Goal: Navigation & Orientation: Find specific page/section

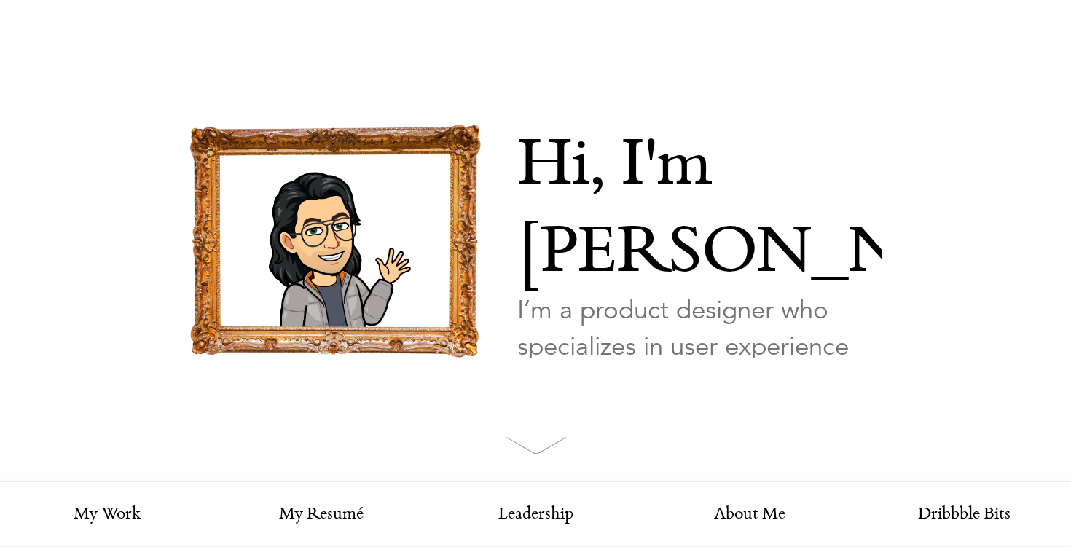
scroll to position [126, 0]
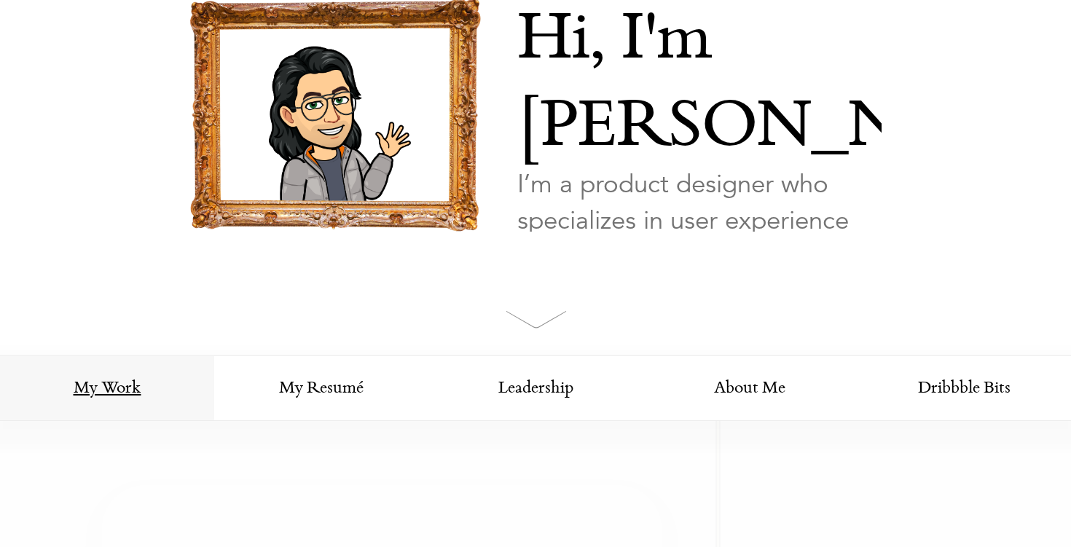
click at [122, 385] on link "My Work" at bounding box center [107, 389] width 214 height 66
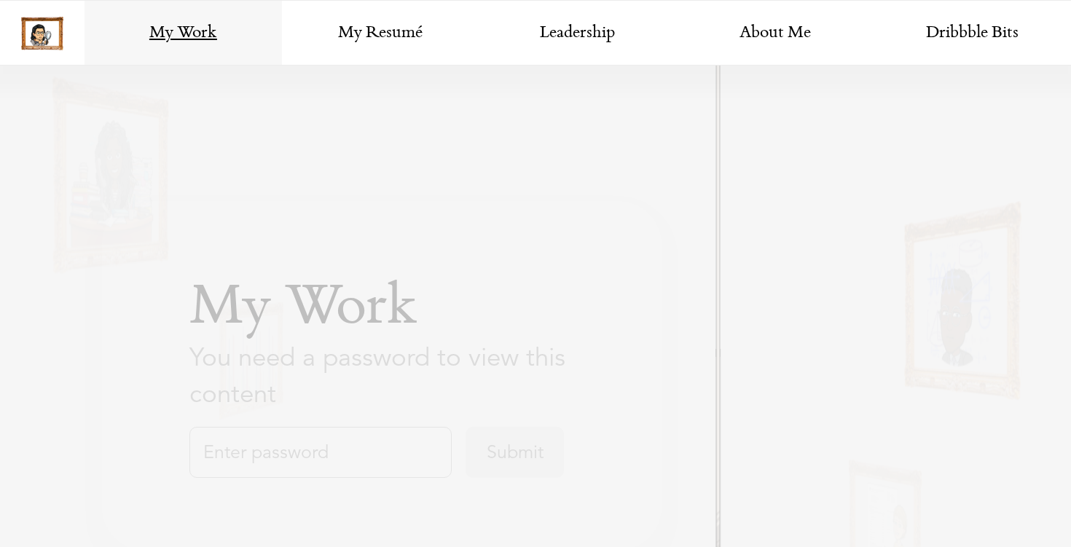
scroll to position [622, 0]
click at [300, 449] on input "text" at bounding box center [320, 452] width 262 height 51
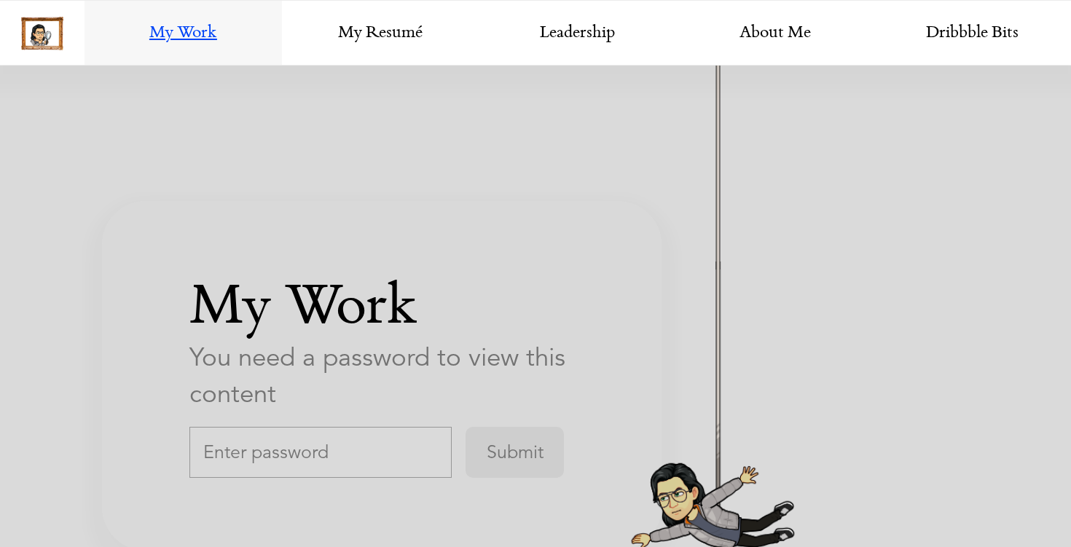
scroll to position [2536, 0]
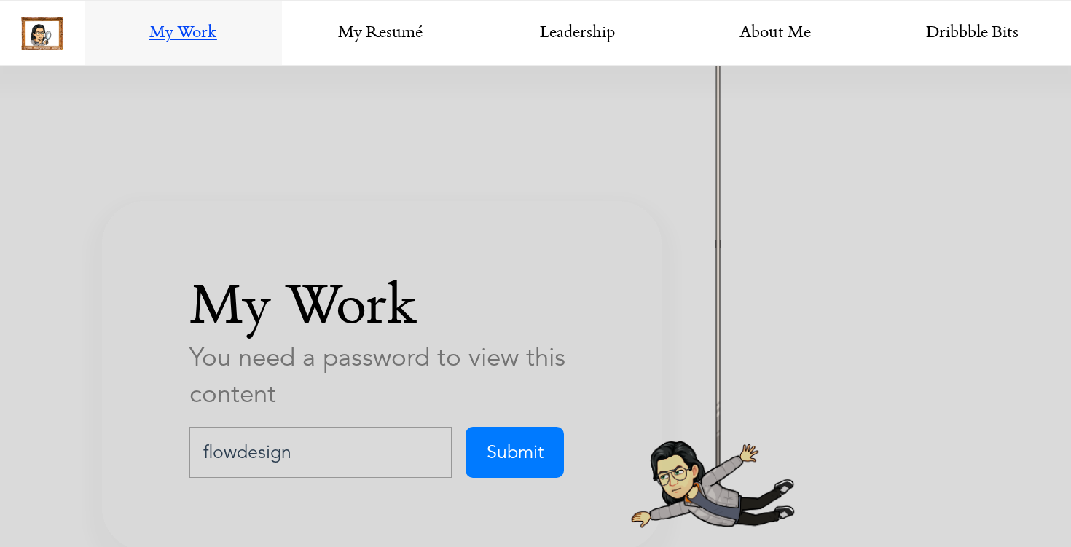
type input "flowdesign"
click at [466, 427] on input "Submit" at bounding box center [515, 452] width 98 height 51
type input "FlowDesign"
click at [466, 427] on input "Submit" at bounding box center [515, 452] width 98 height 51
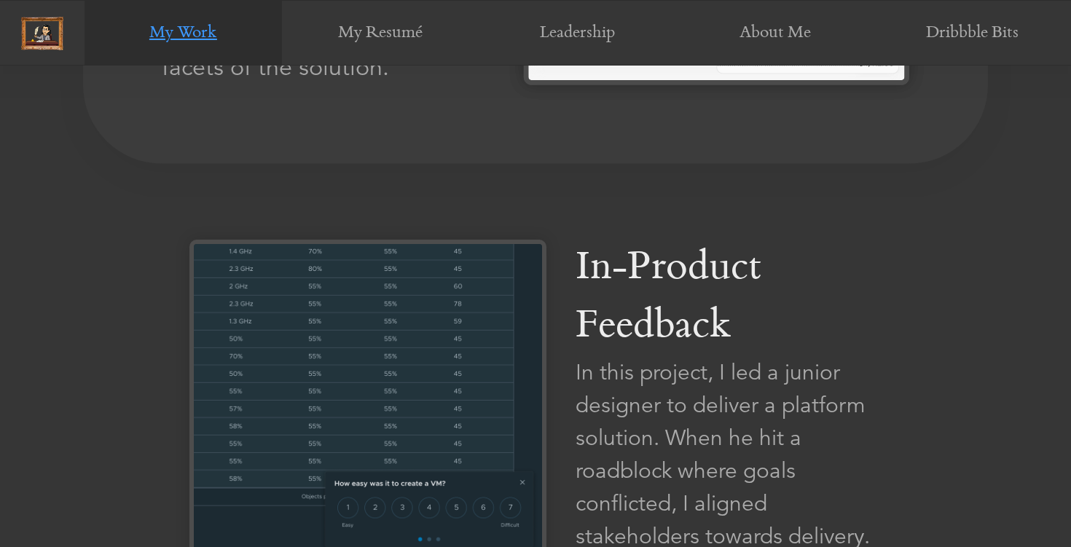
scroll to position [2783, 0]
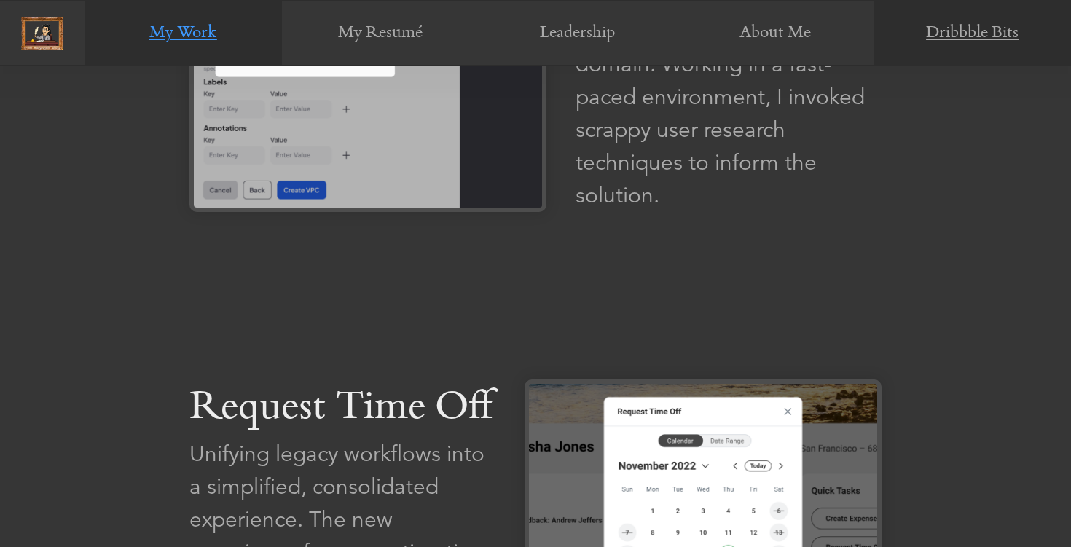
click at [949, 34] on link "Dribbble Bits" at bounding box center [972, 34] width 197 height 66
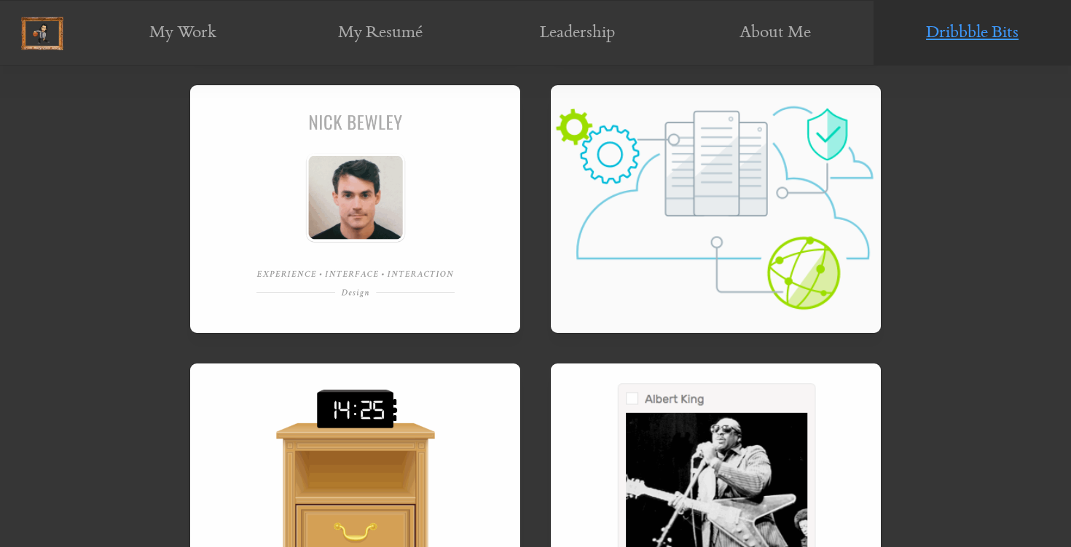
scroll to position [949, 0]
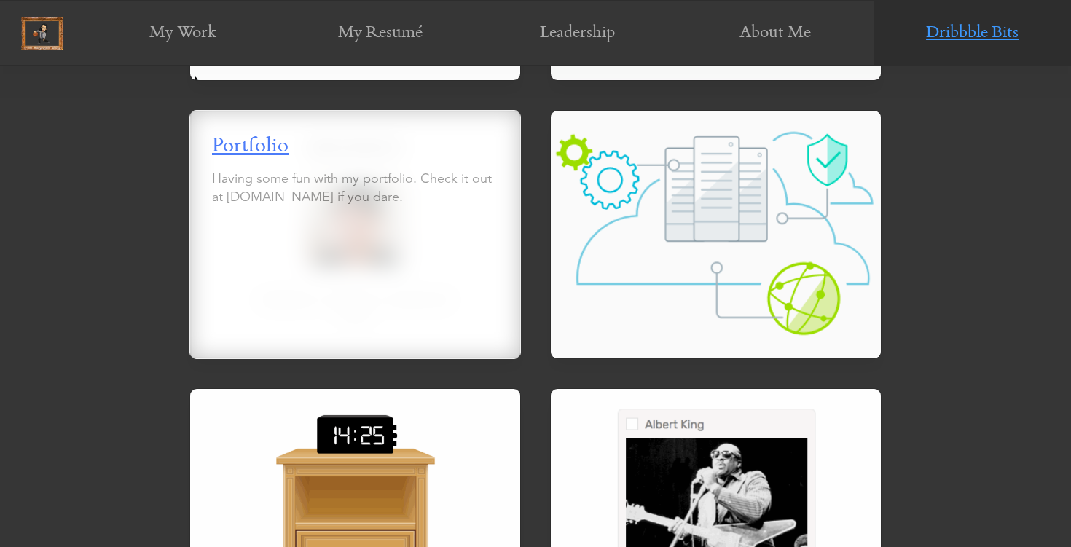
click at [449, 239] on div "Portfolio Having some fun with my portfolio. Check it out at [DOMAIN_NAME] if y…" at bounding box center [355, 234] width 332 height 249
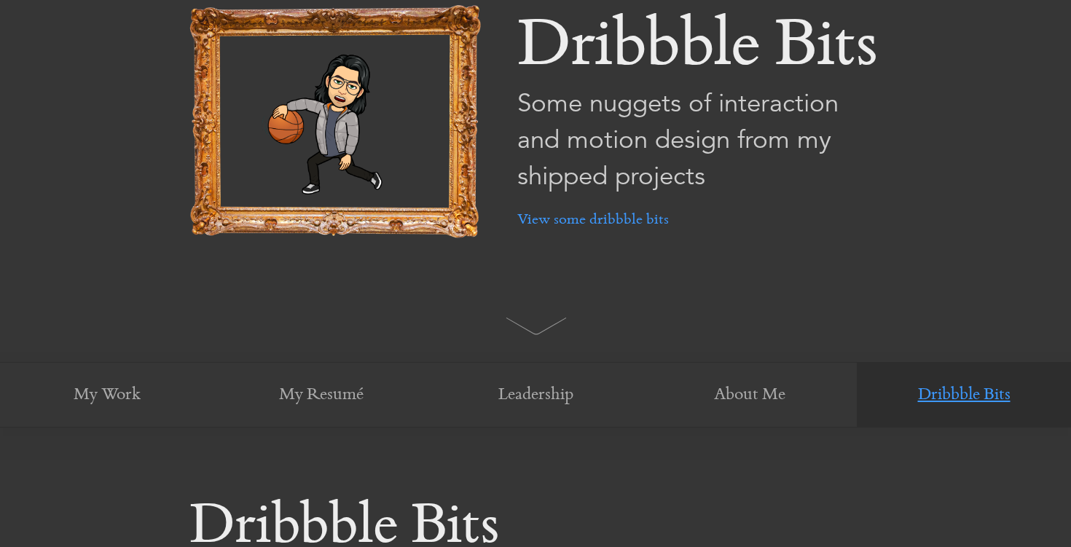
scroll to position [167, 0]
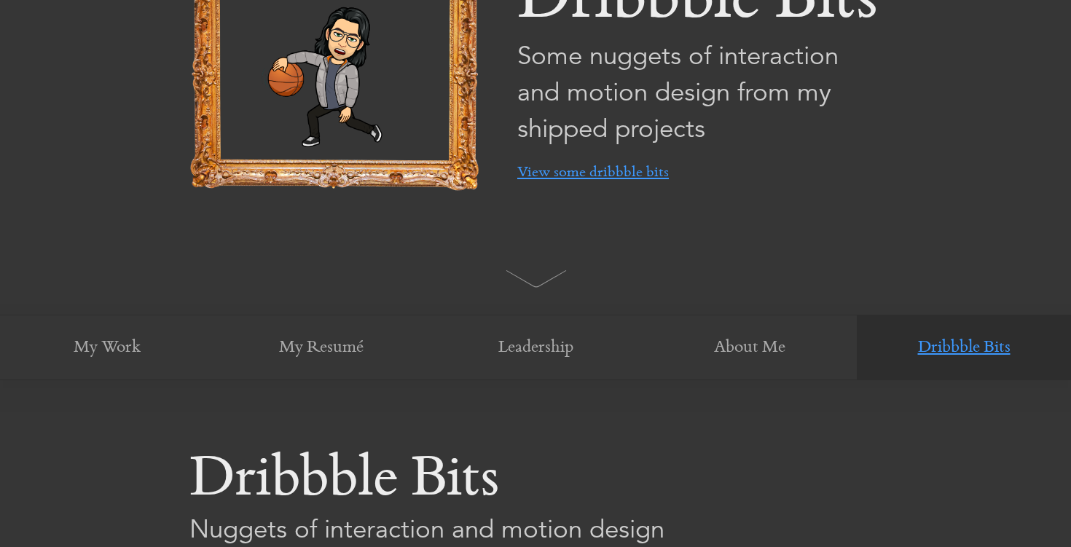
click at [557, 173] on link "View some dribbble bits" at bounding box center [593, 172] width 152 height 51
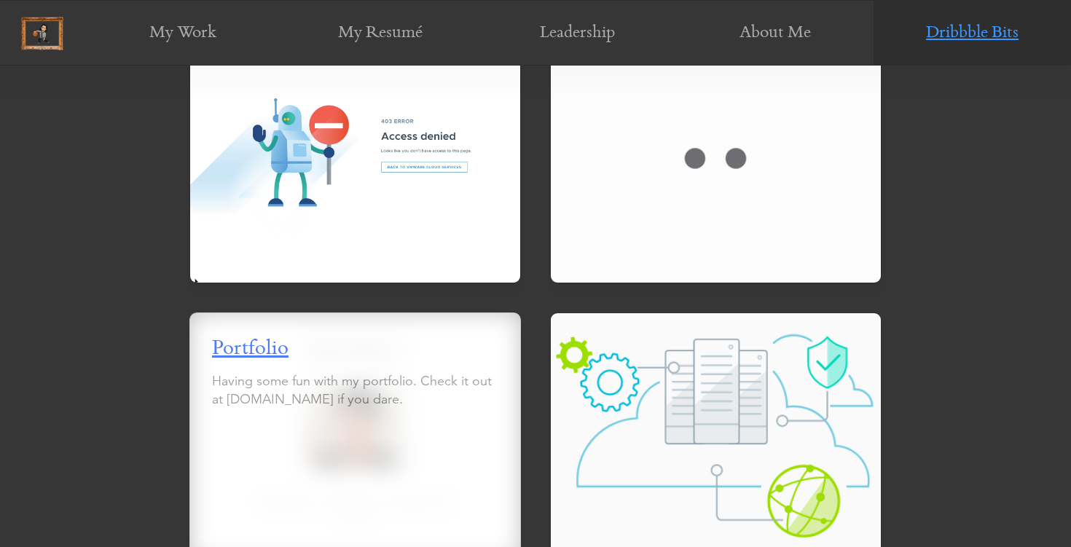
scroll to position [831, 0]
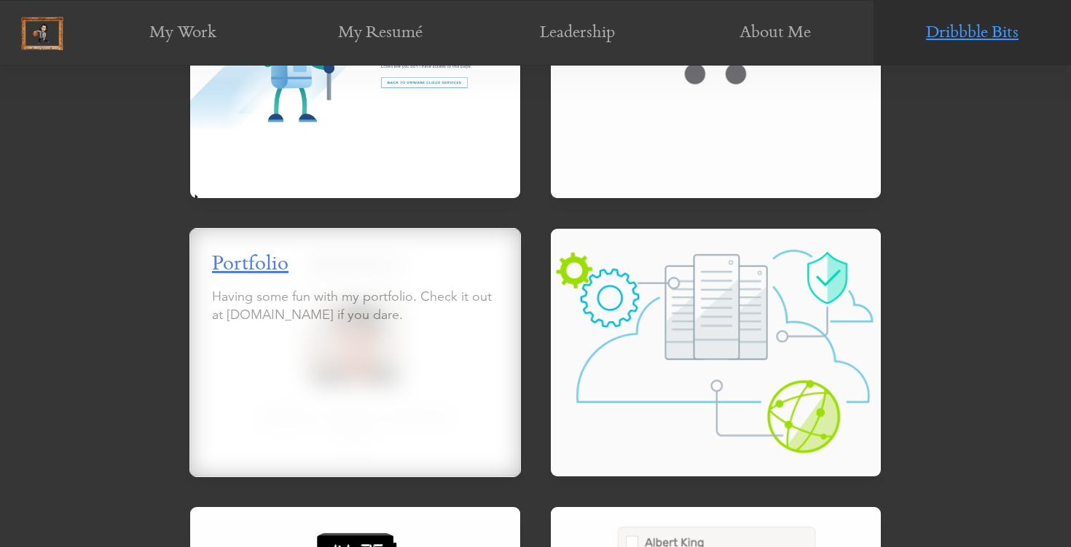
click at [387, 359] on div "Portfolio Having some fun with my portfolio. Check it out at [DOMAIN_NAME] if y…" at bounding box center [355, 352] width 332 height 249
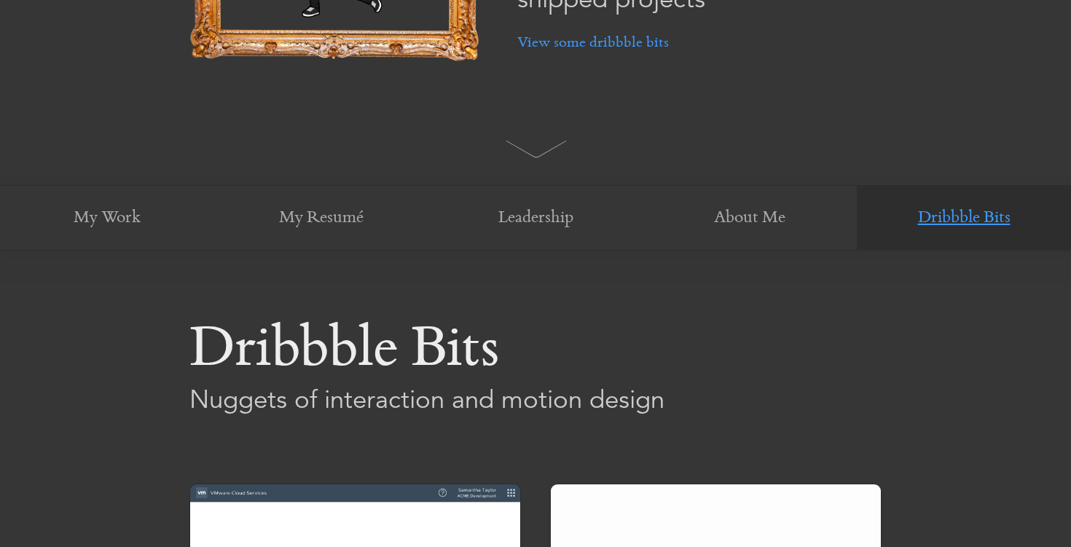
scroll to position [254, 0]
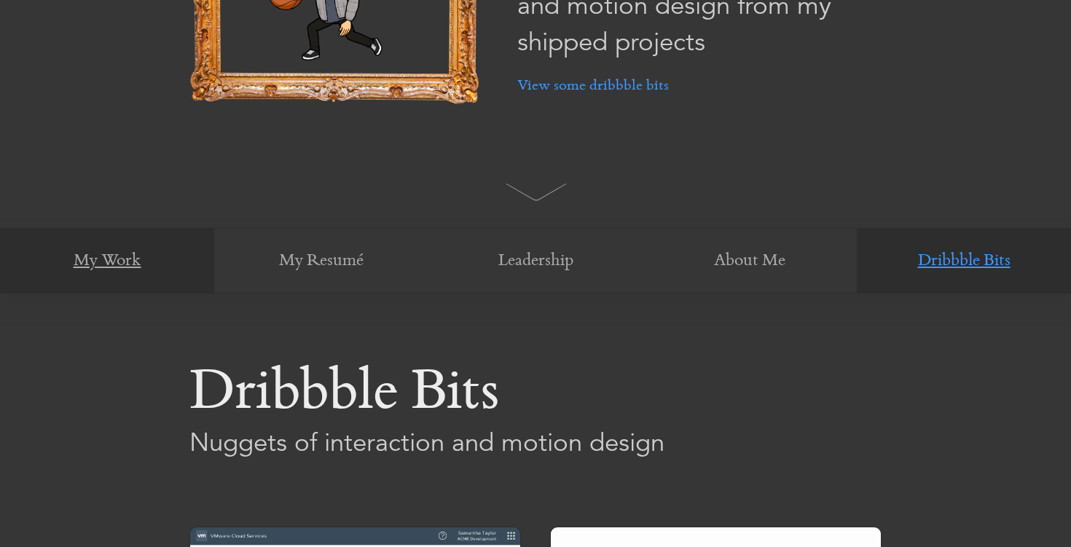
click at [121, 262] on link "My Work" at bounding box center [107, 262] width 214 height 66
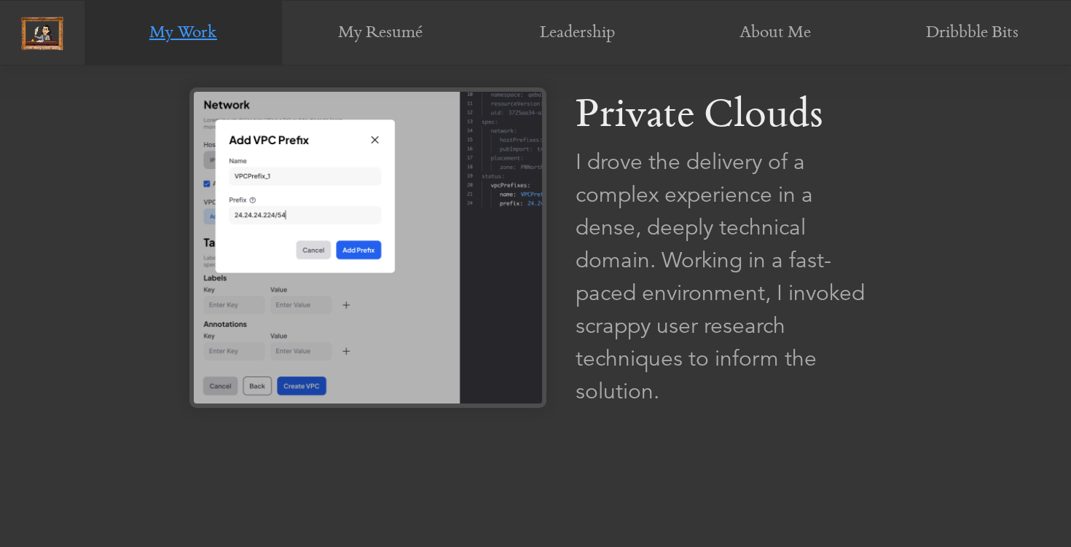
scroll to position [916, 0]
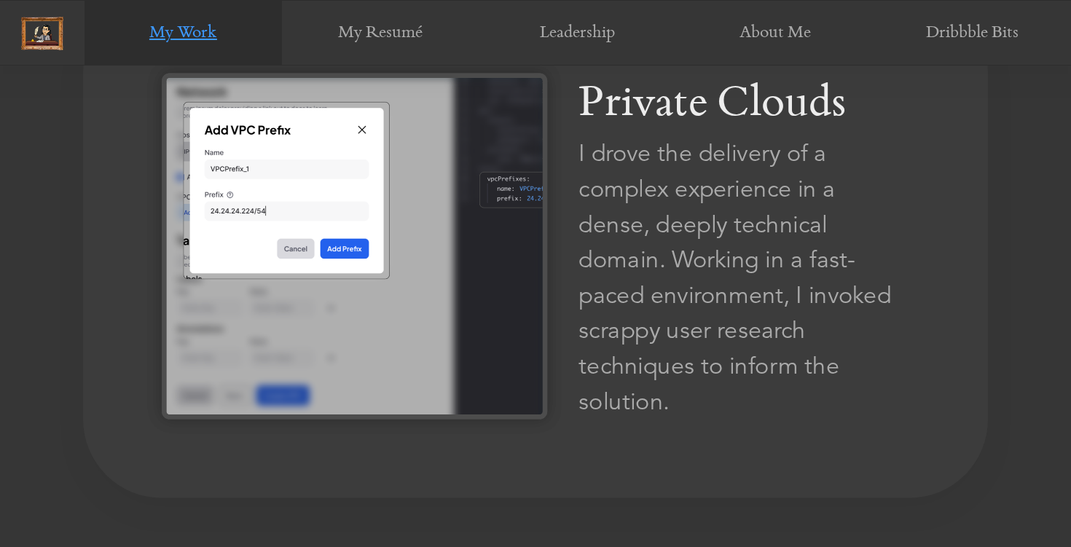
click at [302, 279] on img at bounding box center [354, 246] width 385 height 346
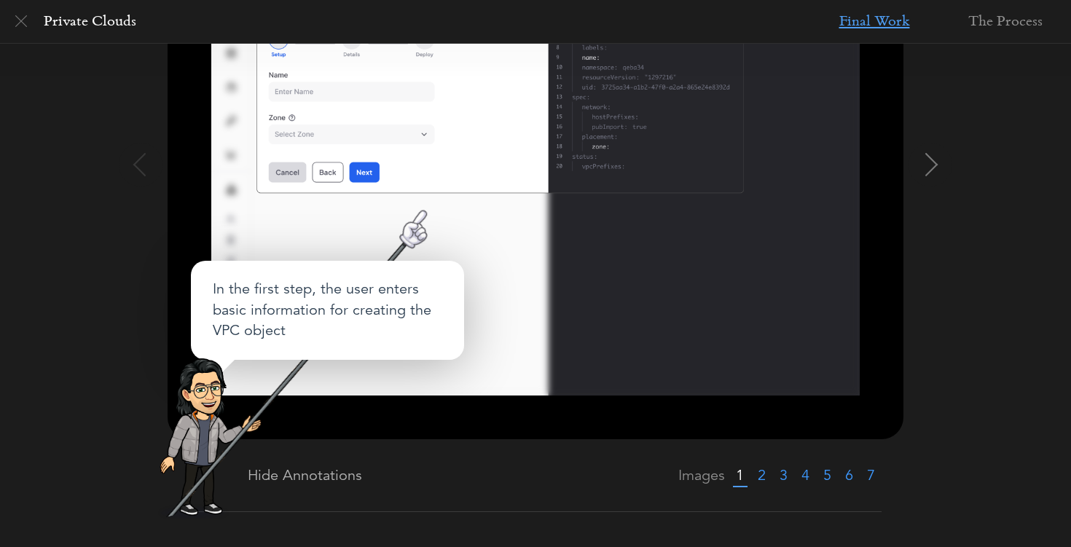
scroll to position [243, 0]
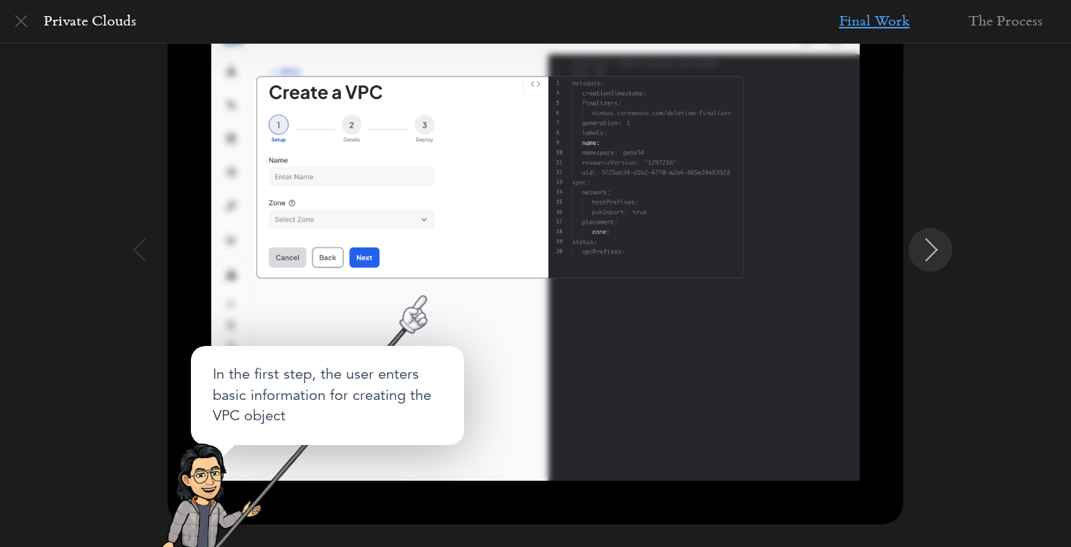
click at [930, 246] on img at bounding box center [931, 249] width 23 height 23
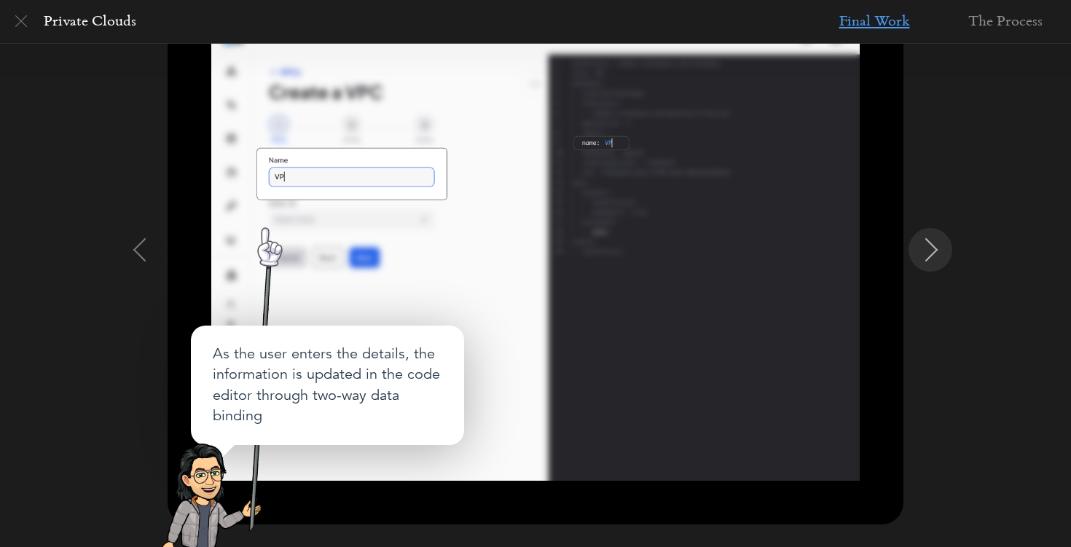
click at [930, 246] on img at bounding box center [931, 249] width 23 height 23
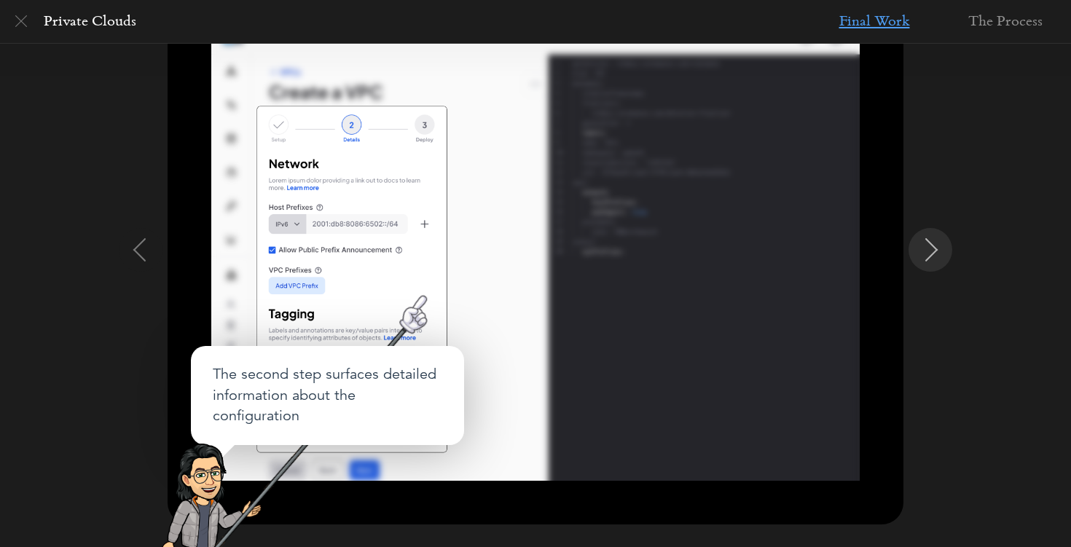
click at [930, 246] on img at bounding box center [931, 249] width 23 height 23
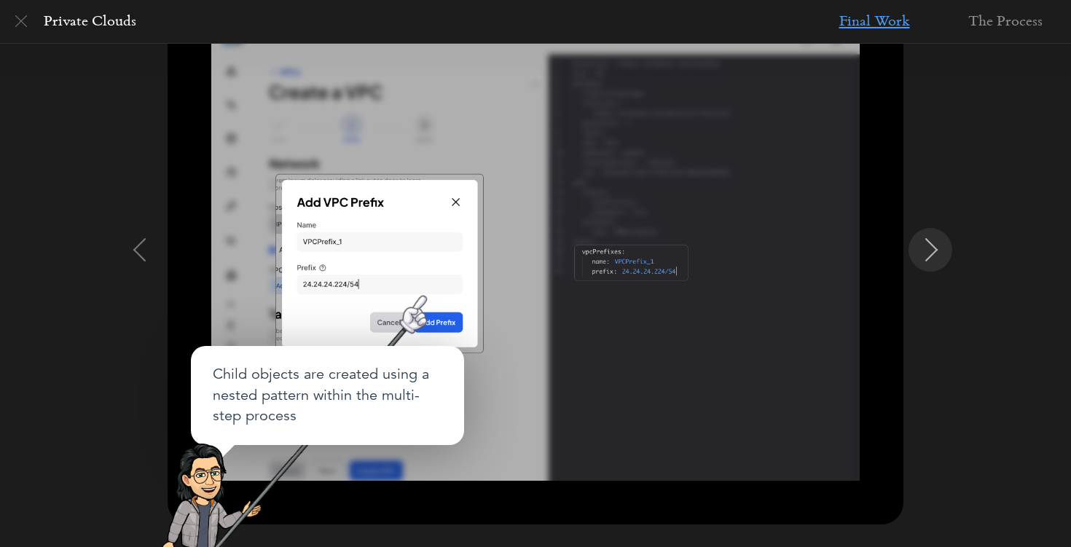
click at [930, 246] on img at bounding box center [931, 249] width 23 height 23
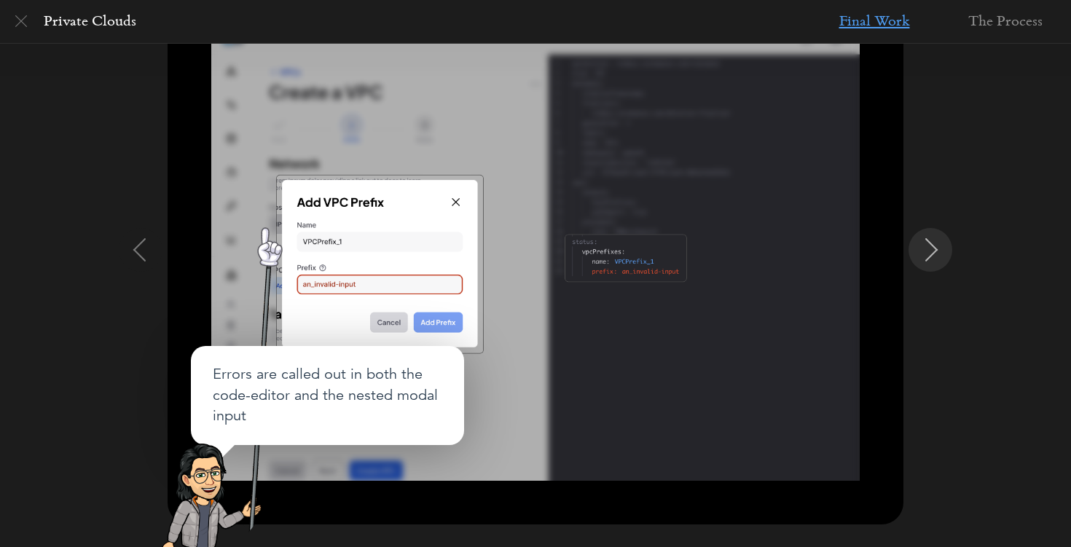
click at [930, 246] on img at bounding box center [931, 249] width 23 height 23
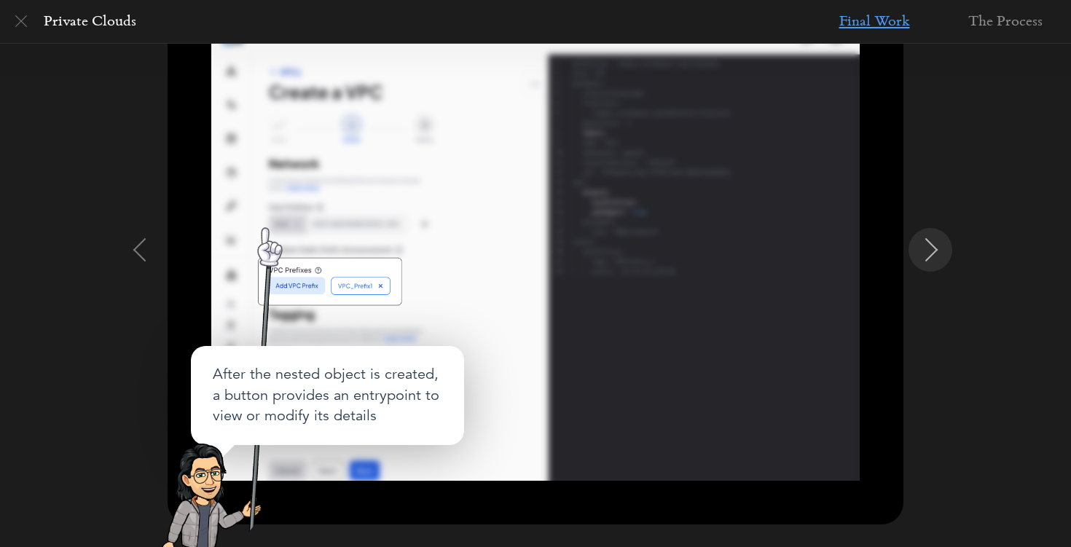
click at [930, 246] on img at bounding box center [931, 249] width 23 height 23
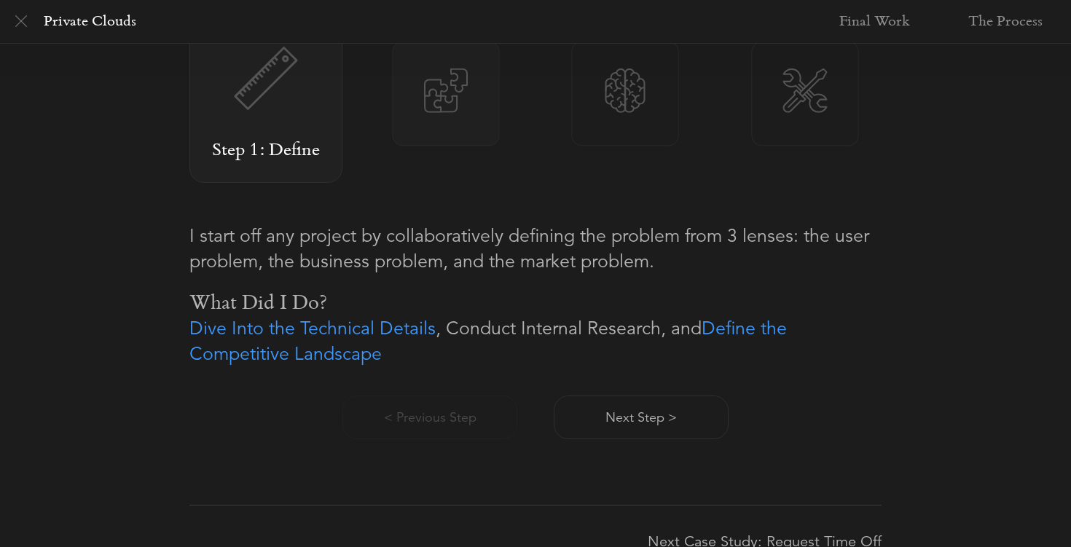
scroll to position [1017, 0]
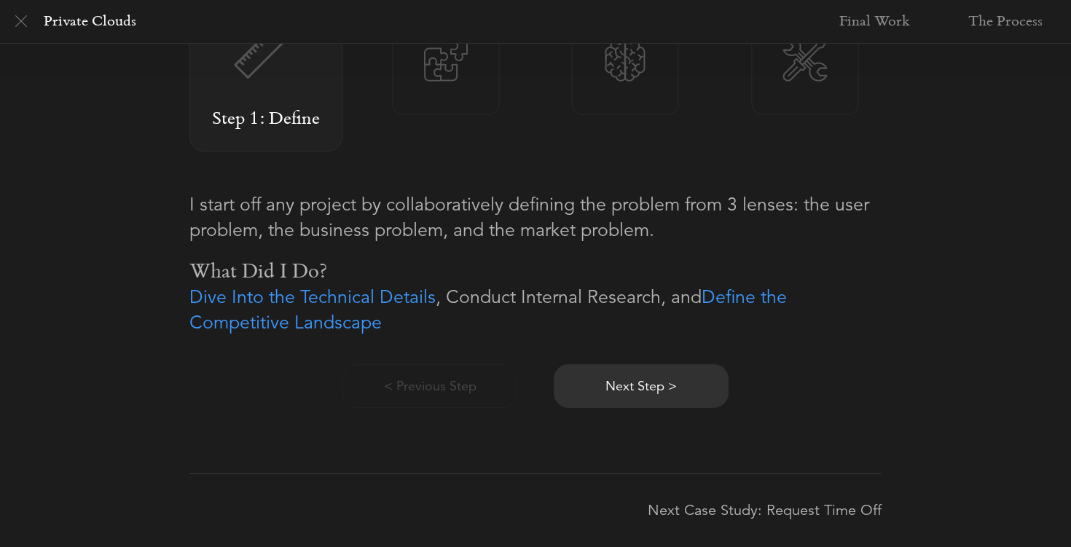
click at [667, 376] on button "Next Step >" at bounding box center [641, 386] width 175 height 44
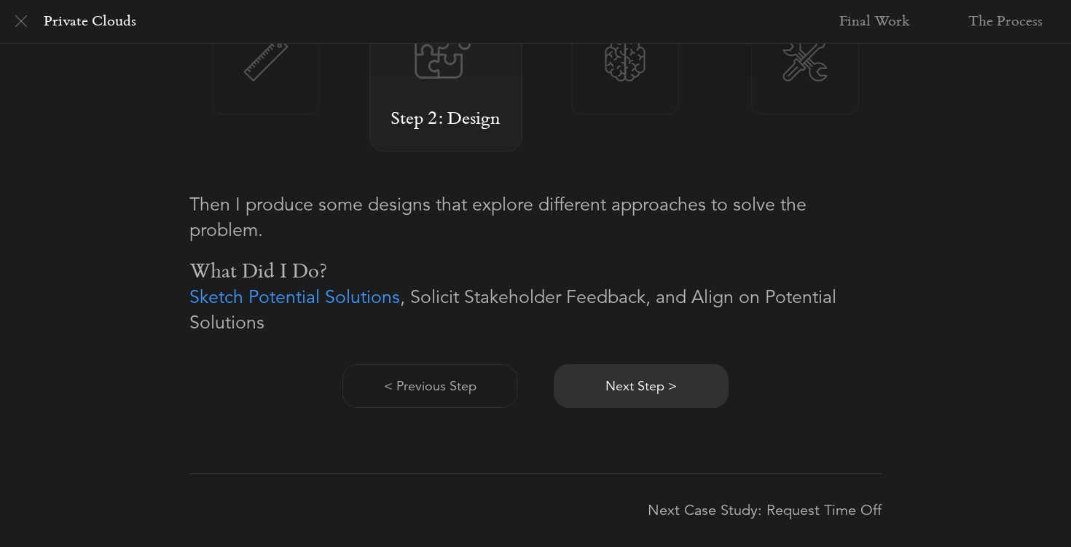
click at [667, 376] on button "Next Step >" at bounding box center [641, 386] width 175 height 44
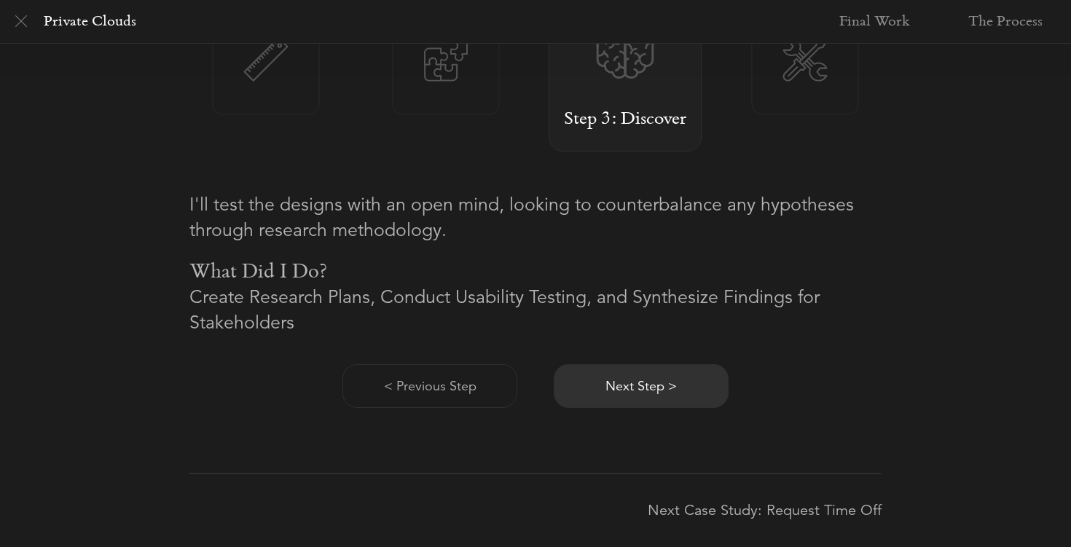
scroll to position [1008, 0]
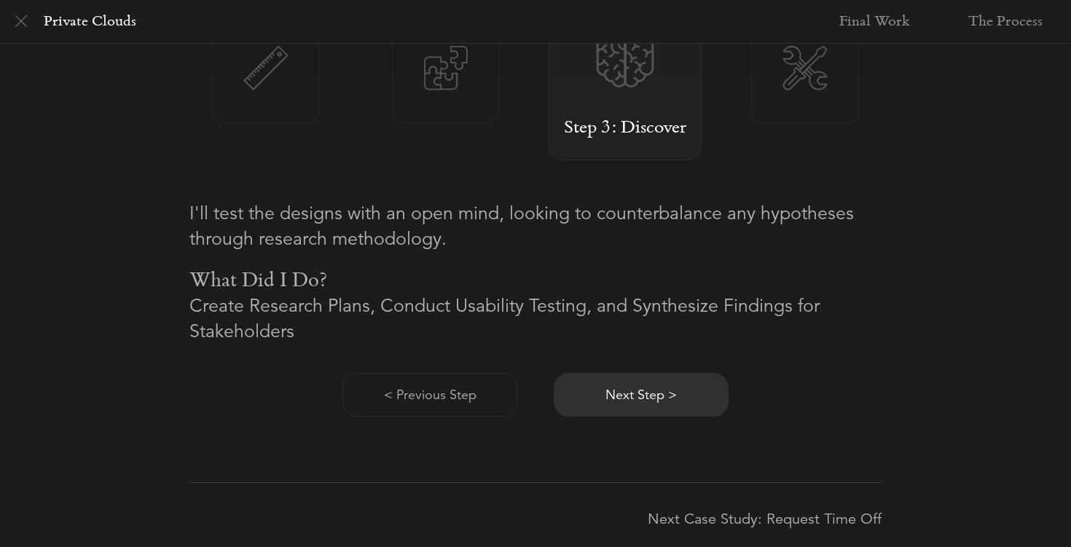
click at [665, 400] on button "Next Step >" at bounding box center [641, 395] width 175 height 44
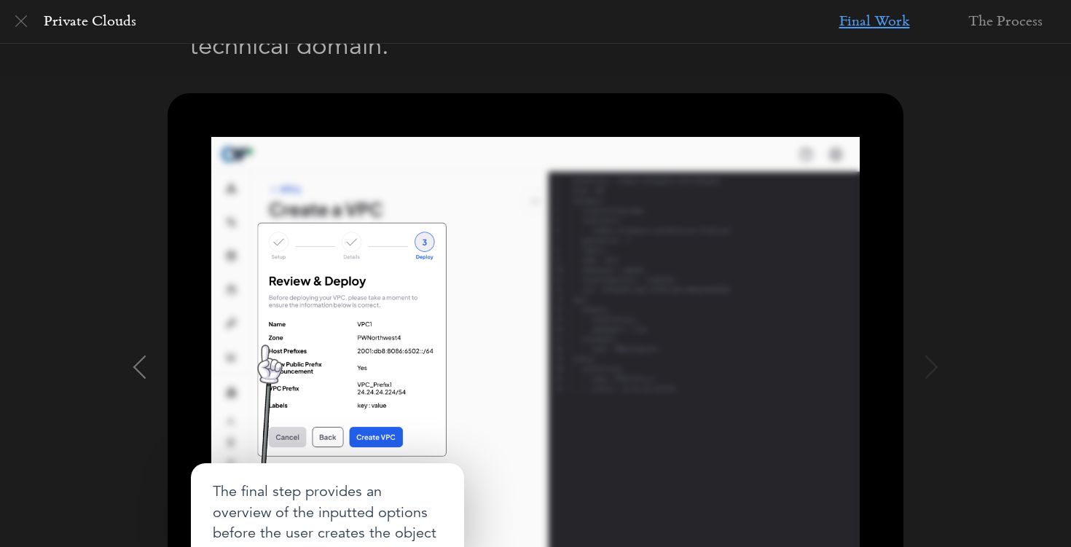
scroll to position [0, 0]
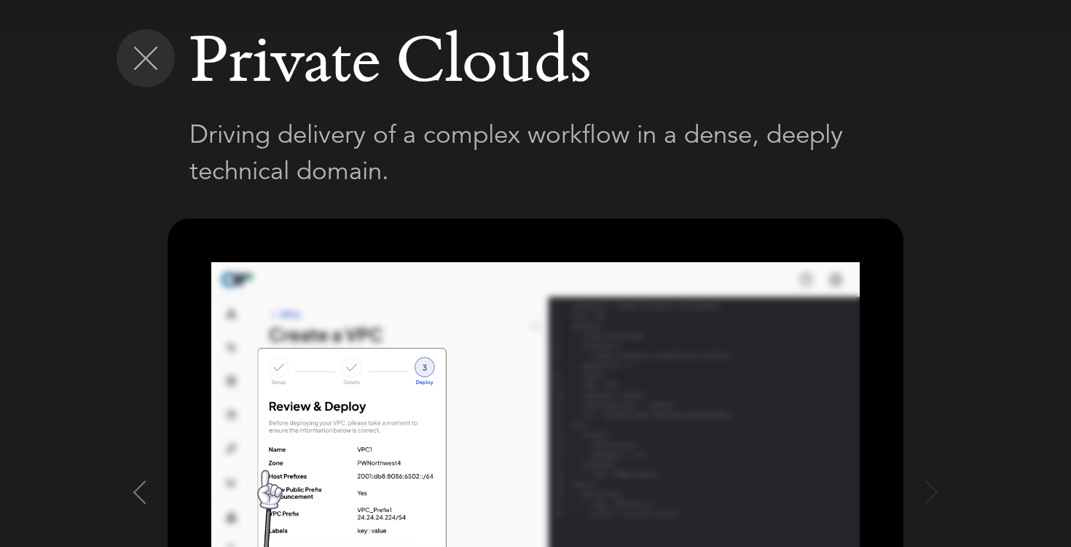
click at [156, 81] on div at bounding box center [146, 58] width 58 height 58
